Goal: Information Seeking & Learning: Understand process/instructions

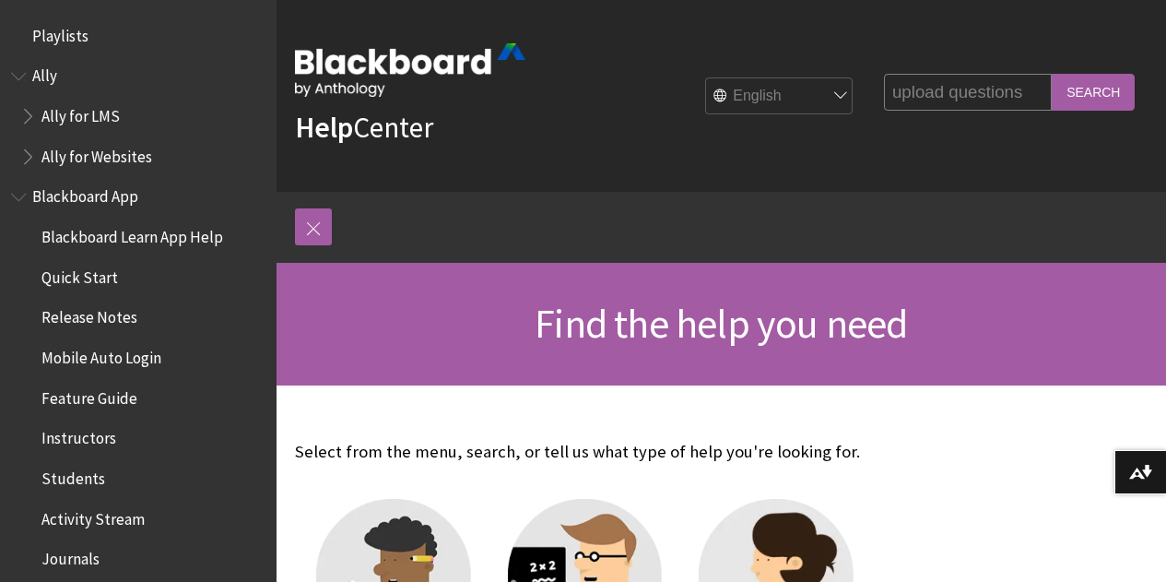
type input "upload questions"
click at [1088, 85] on input "Search" at bounding box center [1093, 92] width 83 height 36
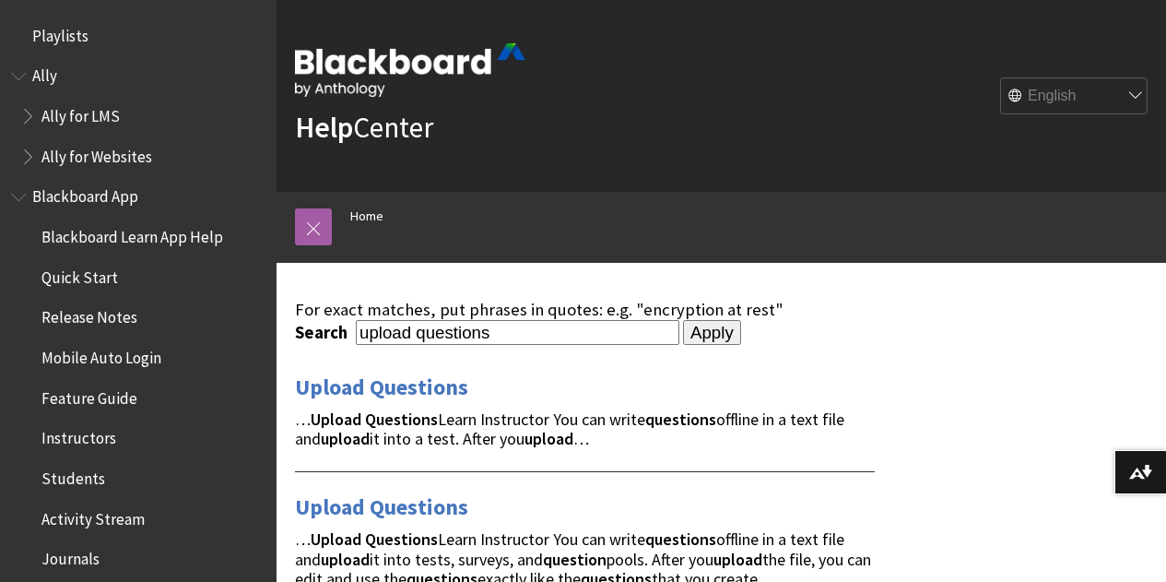
click at [403, 386] on link "Upload Questions" at bounding box center [381, 388] width 173 height 30
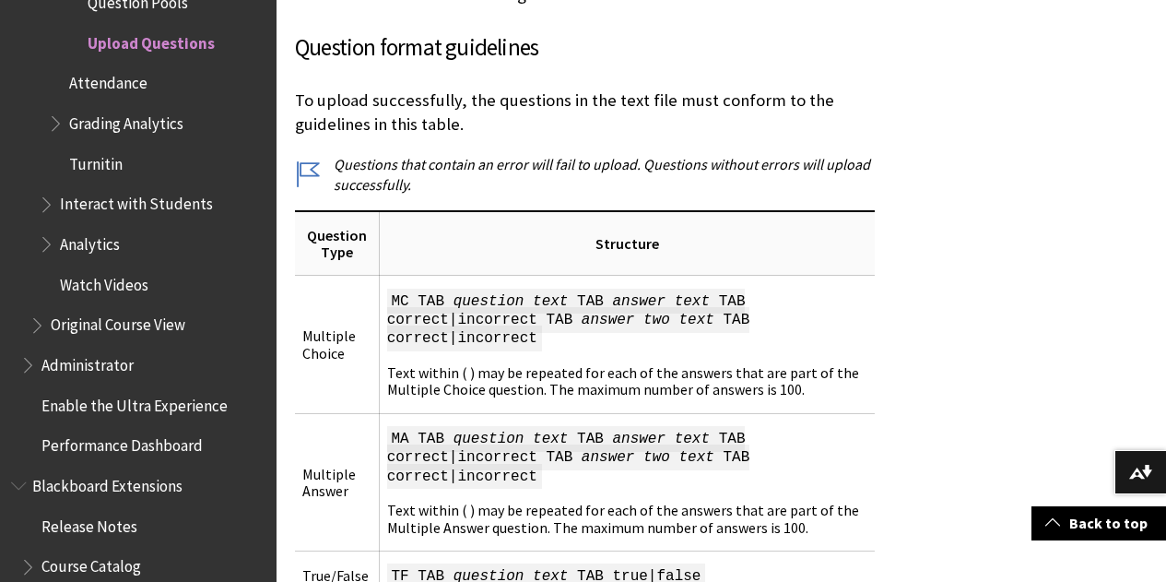
scroll to position [1752, 0]
